Goal: Contribute content: Add original content to the website for others to see

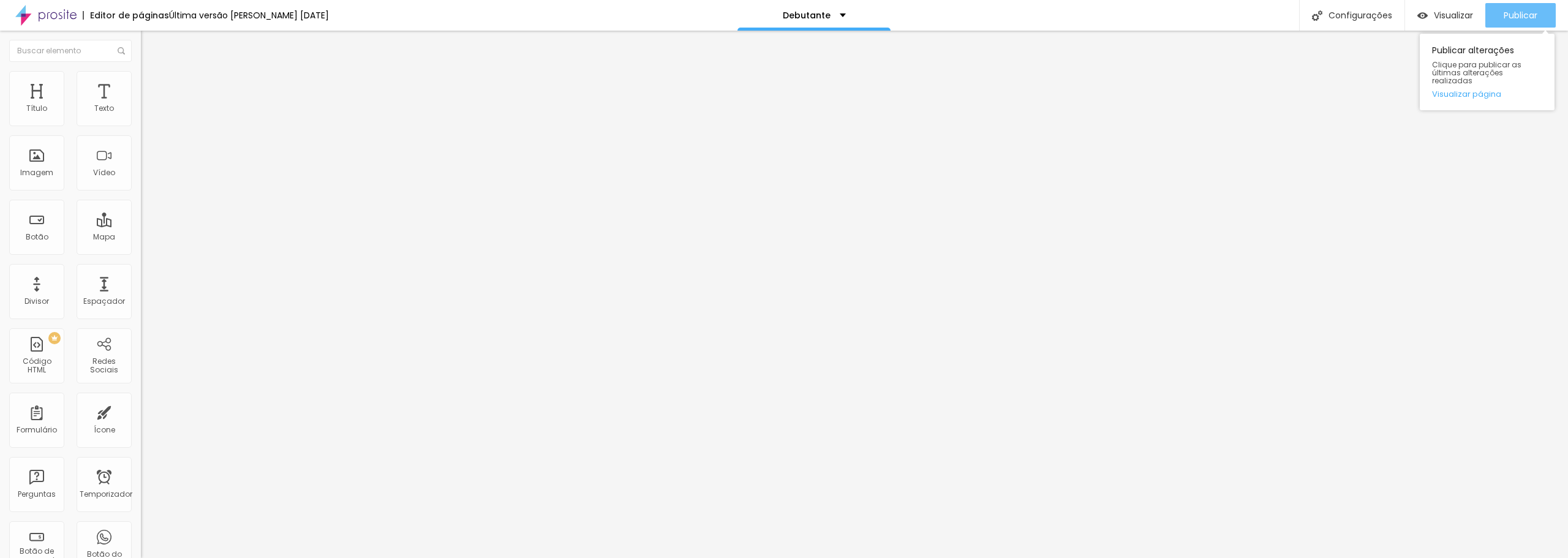
click at [1519, 17] on font "Publicar" at bounding box center [1520, 15] width 34 height 12
click at [1525, 15] on font "Publicar" at bounding box center [1520, 15] width 34 height 12
click at [141, 80] on li "Estilo" at bounding box center [211, 77] width 141 height 12
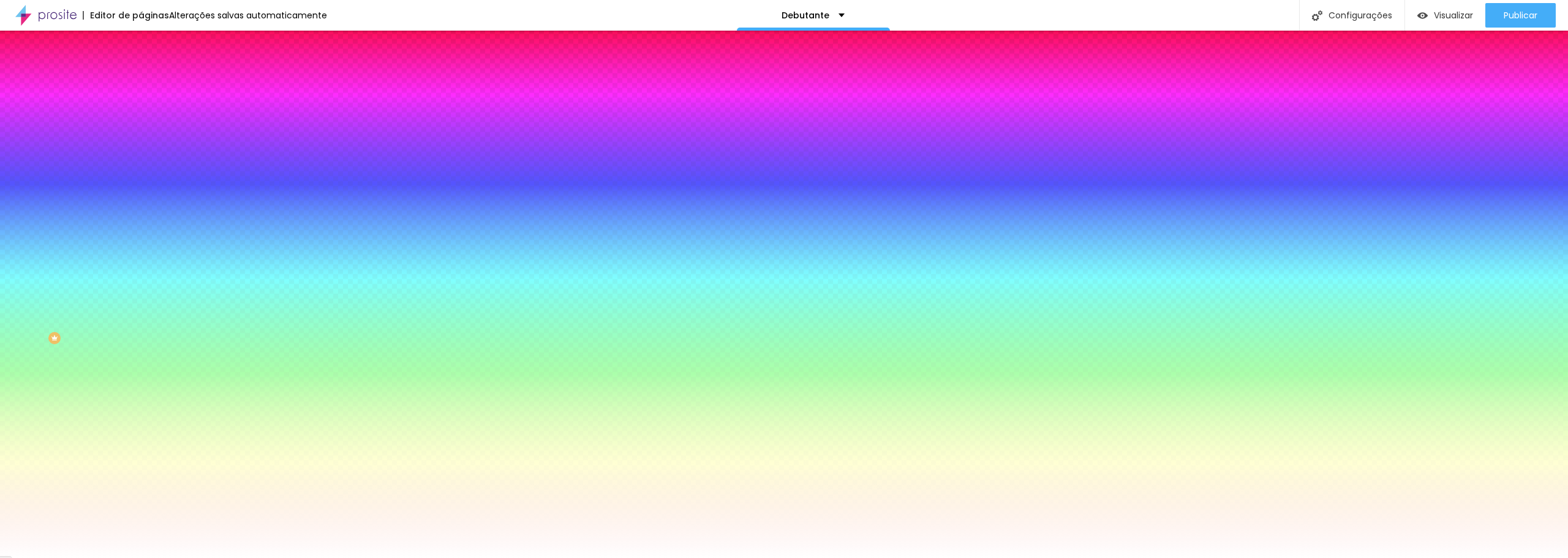
click at [148, 112] on font "Trocar imagem" at bounding box center [178, 107] width 59 height 10
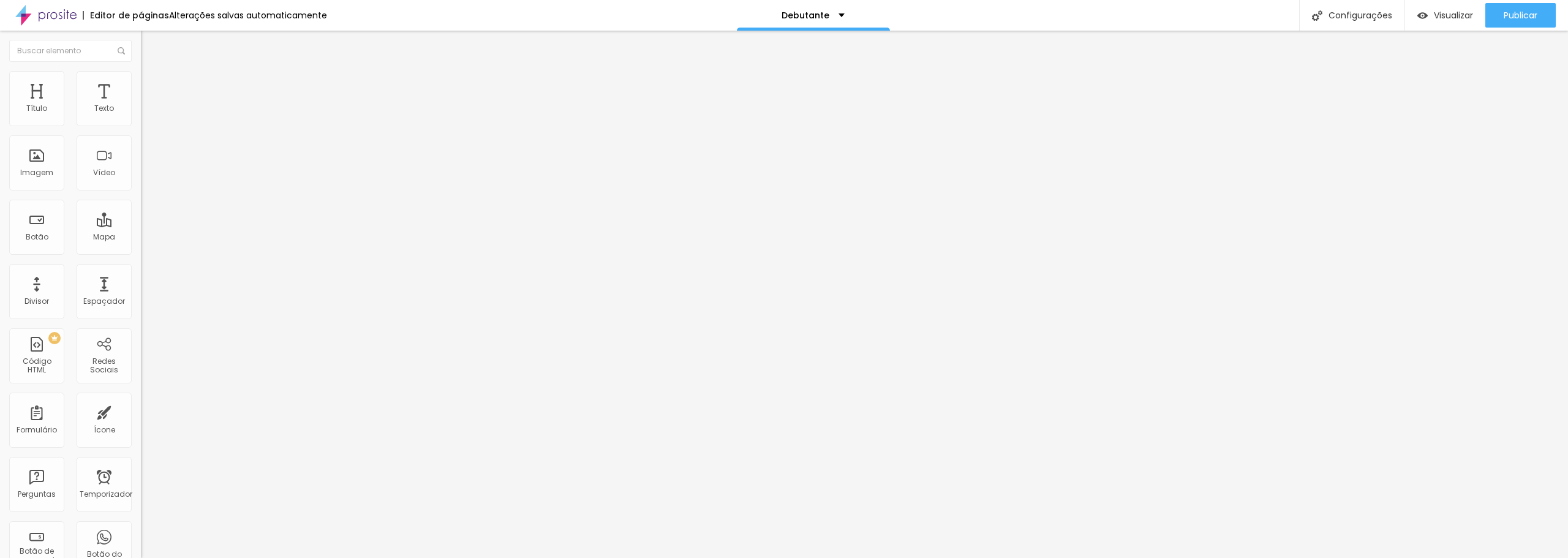
click at [148, 106] on font "Trocar imagem" at bounding box center [178, 100] width 59 height 10
click at [1517, 17] on font "Publicar" at bounding box center [1520, 15] width 34 height 12
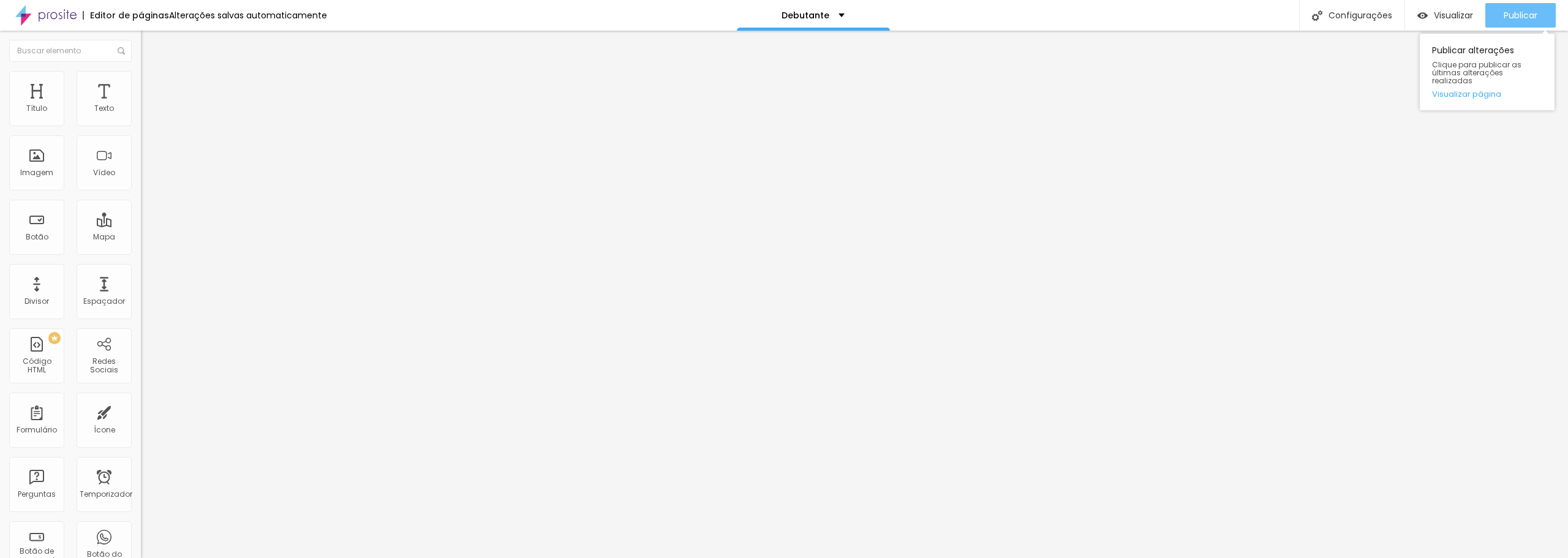
click at [1524, 17] on font "Publicar" at bounding box center [1520, 15] width 34 height 12
click at [150, 44] on img "button" at bounding box center [155, 45] width 10 height 10
click at [141, 118] on button "button" at bounding box center [149, 111] width 17 height 13
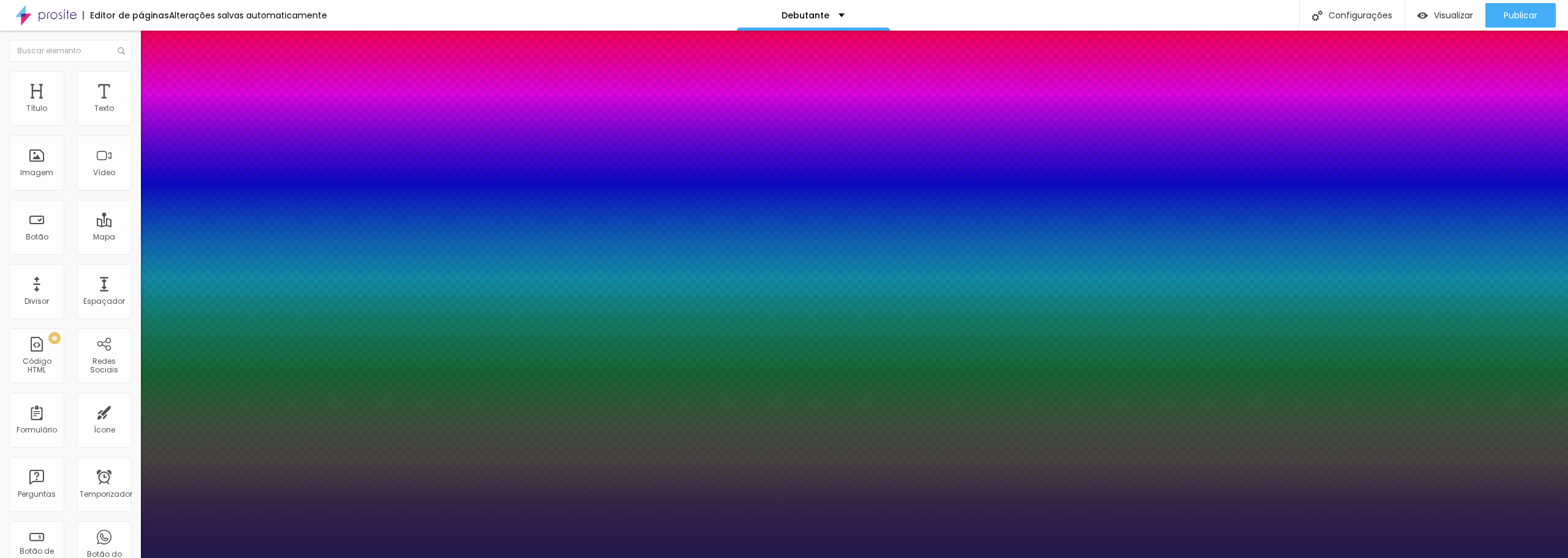
type input "1"
type input "22"
type input "1"
type input "28"
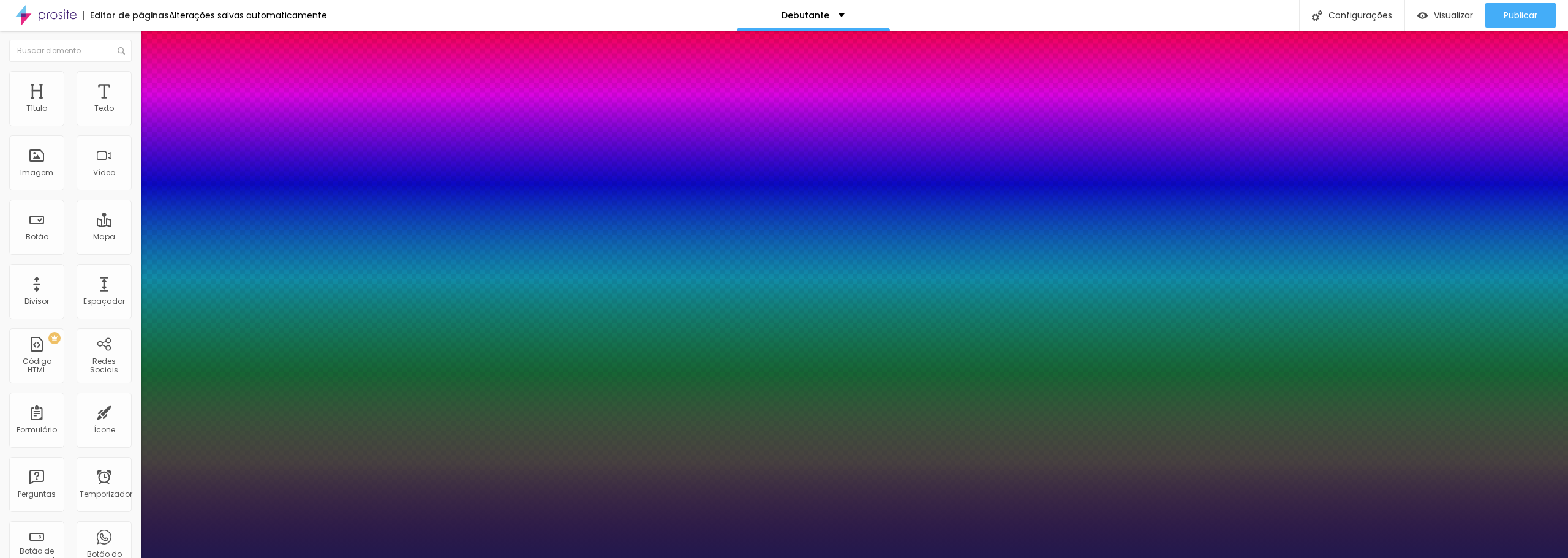
type input "28"
type input "1"
type input "30"
type input "1"
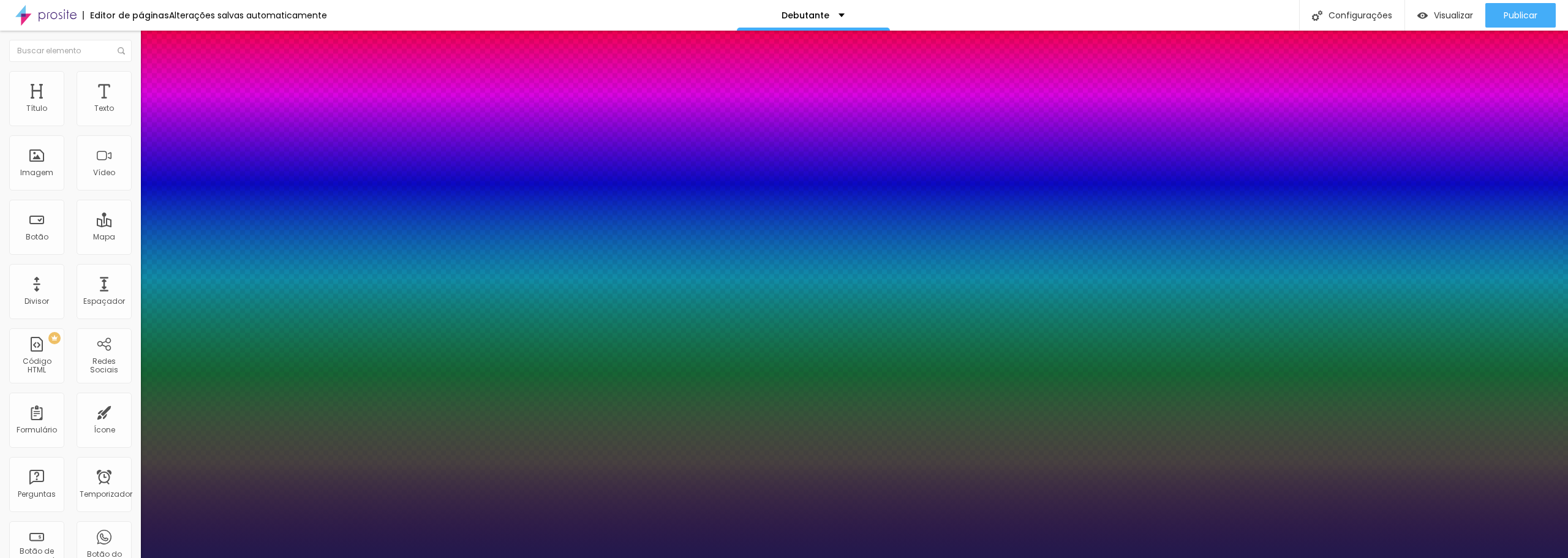
type input "31"
type input "1"
type input "32"
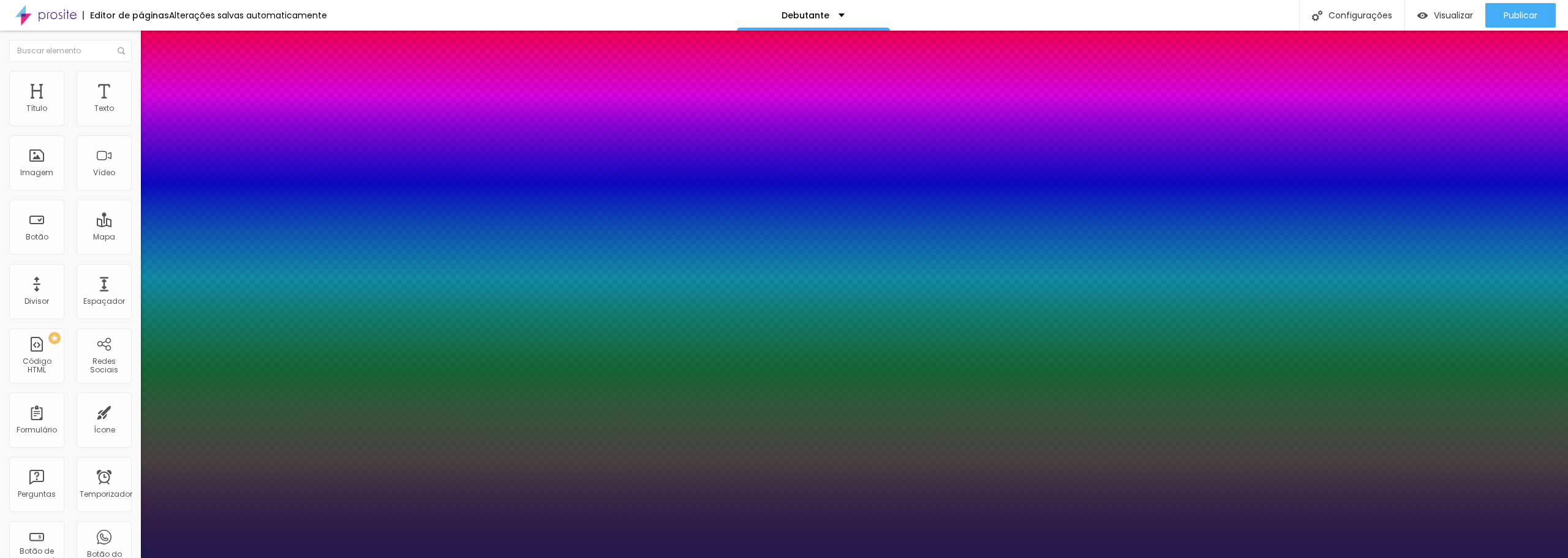
type input "1"
type input "33"
type input "1"
type input "34"
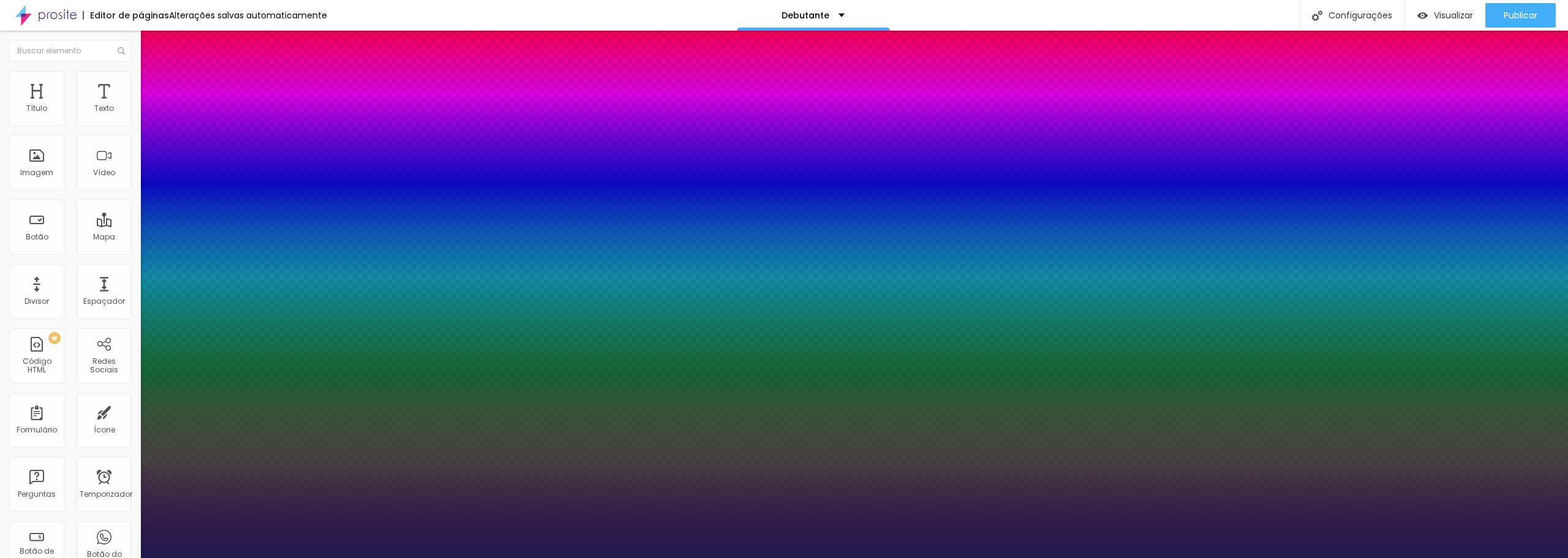
type input "34"
type input "1"
type input "36"
type input "1"
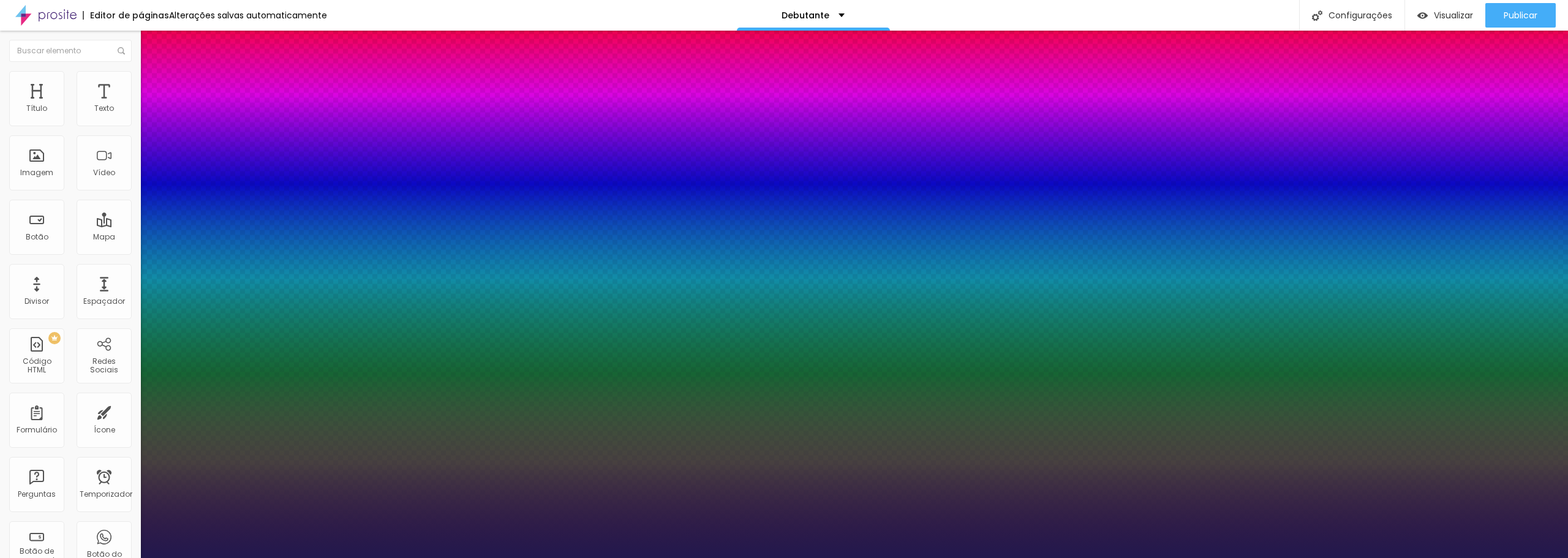
type input "37"
type input "1"
type input "40"
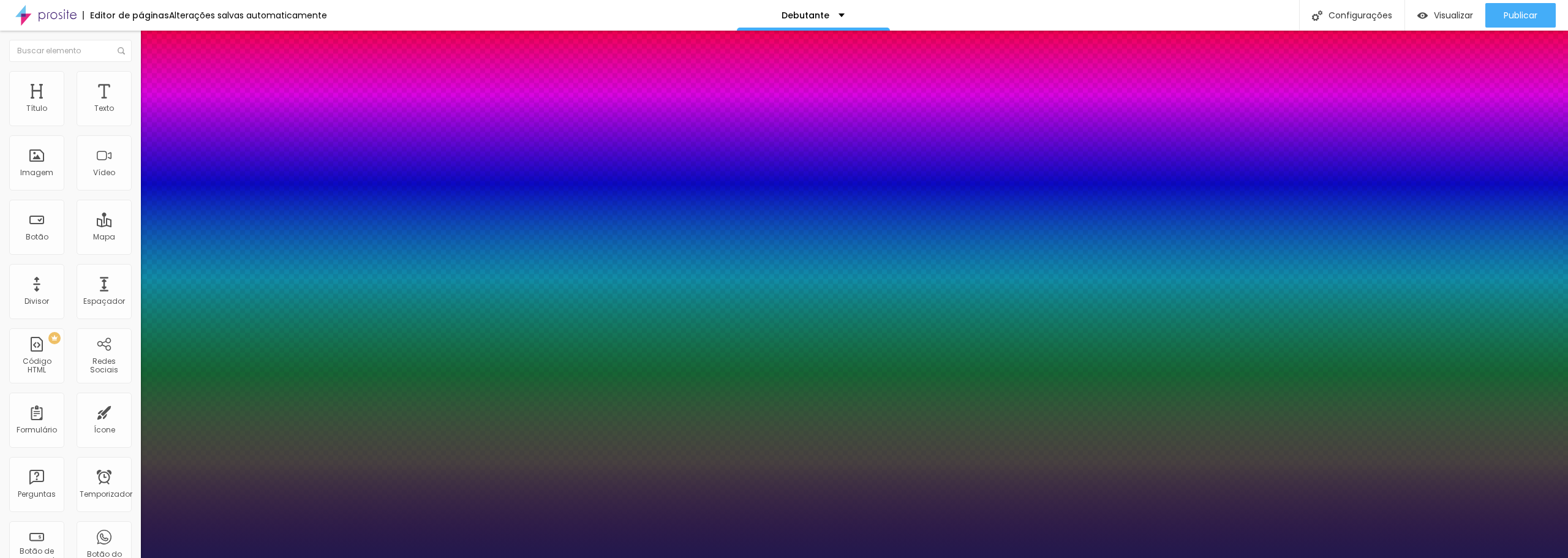
type input "1"
type input "41"
type input "1"
type input "42"
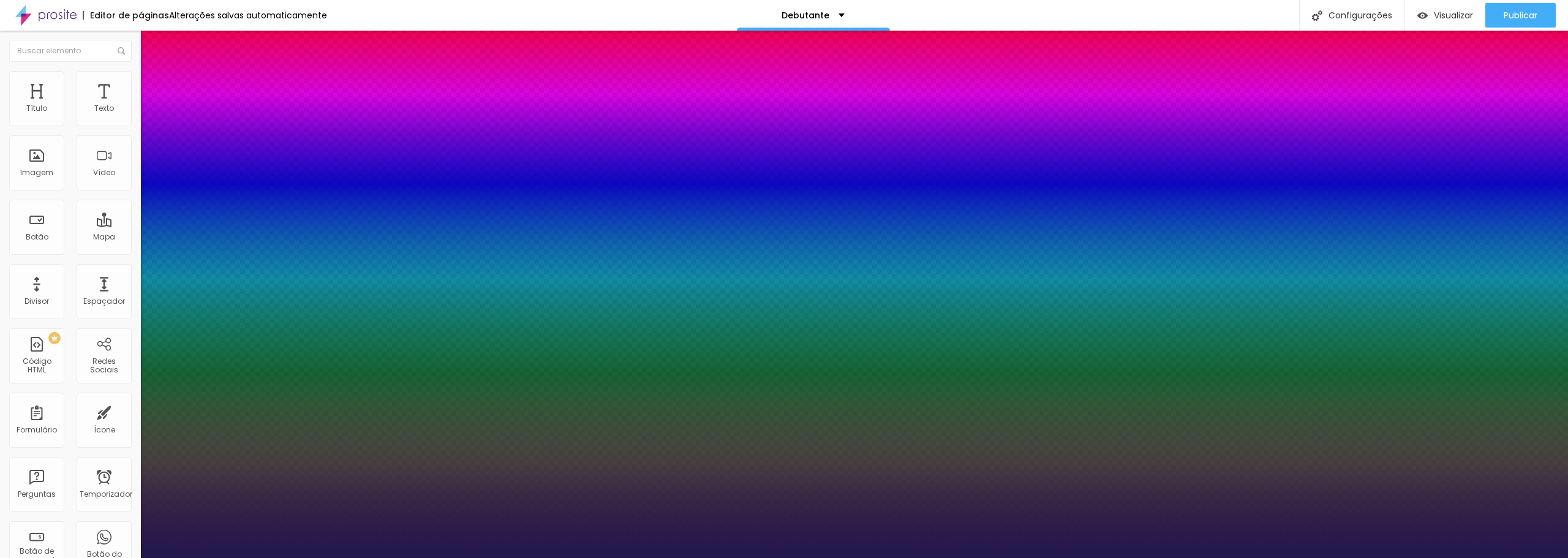
type input "42"
type input "1"
drag, startPoint x: 170, startPoint y: 211, endPoint x: 176, endPoint y: 223, distance: 13.4
type input "42"
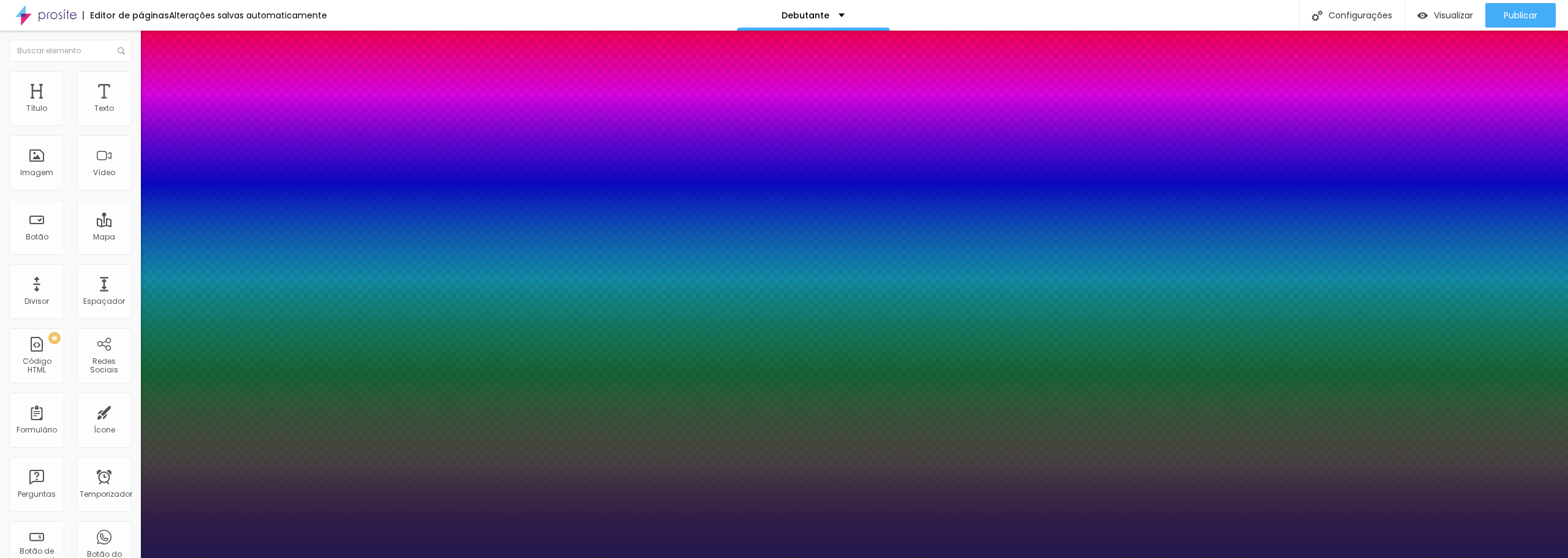
type input "1"
select select "Arapey"
type input "1"
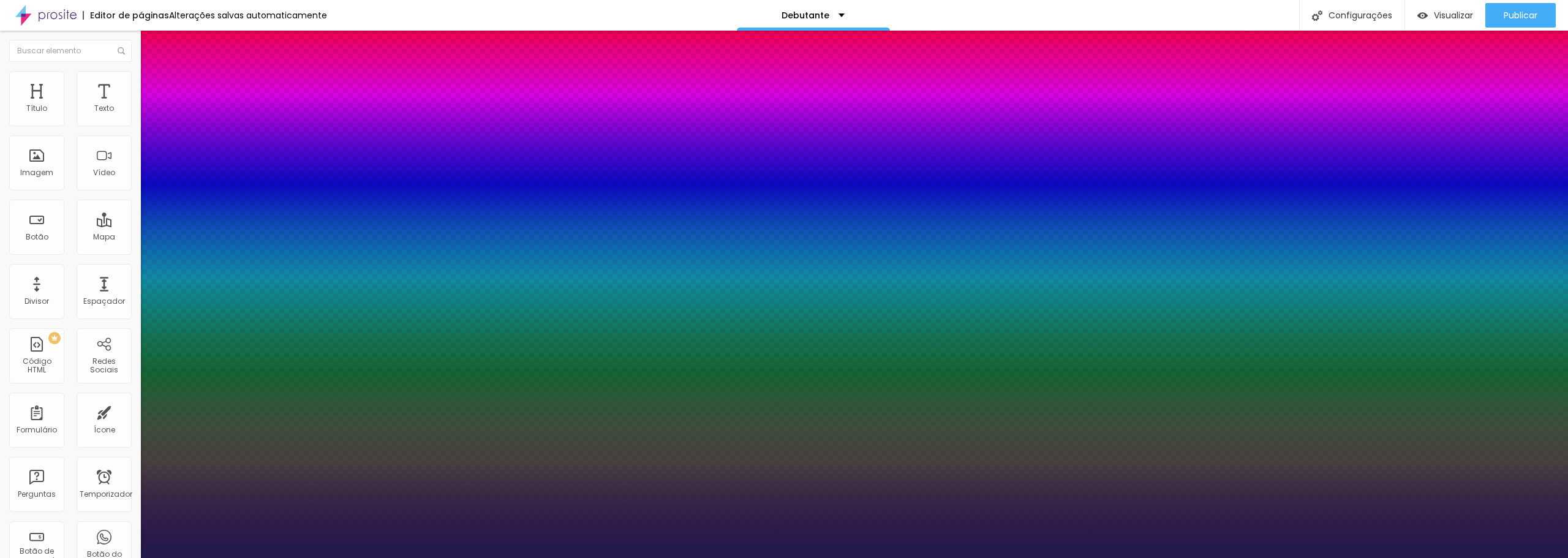
click at [420, 558] on div at bounding box center [784, 558] width 1568 height 0
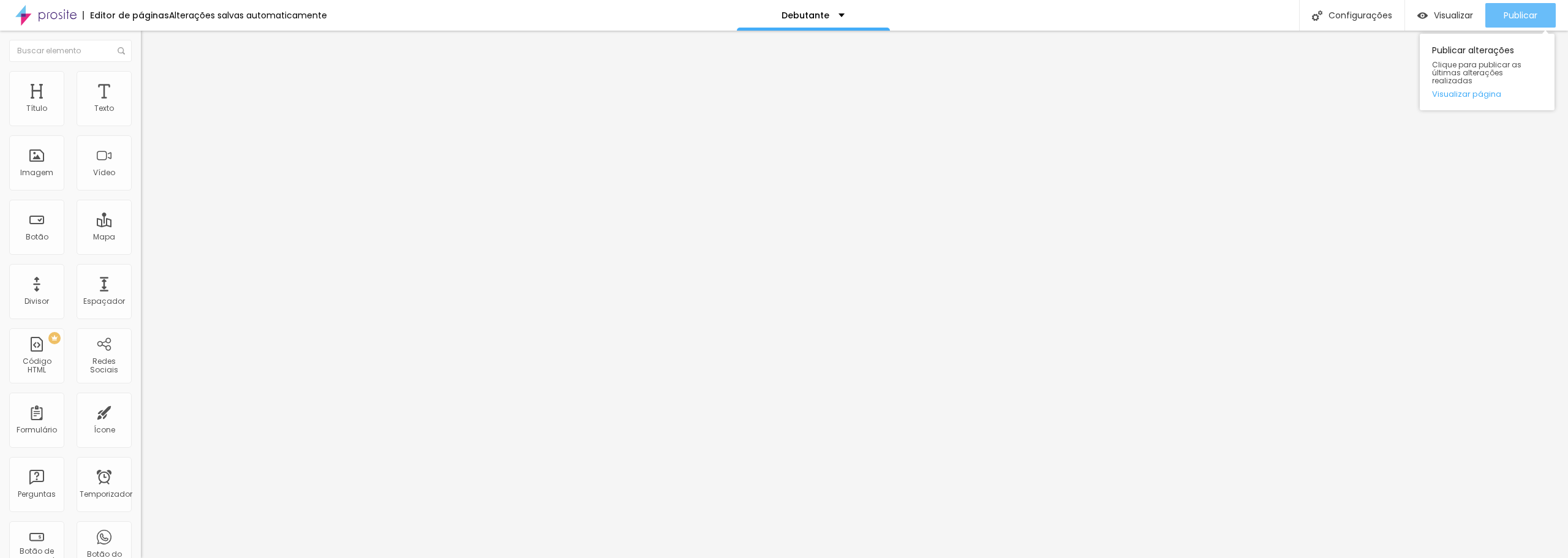
click at [1520, 18] on font "Publicar" at bounding box center [1520, 15] width 34 height 12
click at [1523, 10] on font "Publicar" at bounding box center [1520, 15] width 34 height 12
click at [1525, 20] on font "Publicar" at bounding box center [1520, 15] width 34 height 12
